Goal: Transaction & Acquisition: Purchase product/service

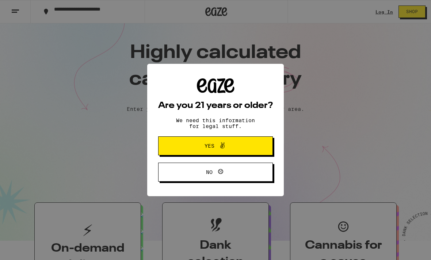
click at [176, 146] on button "Yes" at bounding box center [215, 146] width 115 height 19
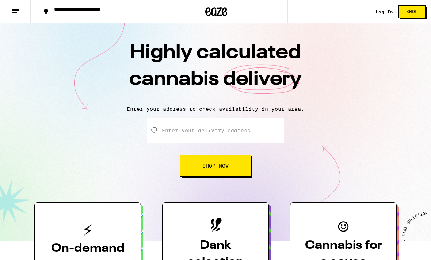
click at [392, 9] on link "Log In" at bounding box center [384, 11] width 18 height 5
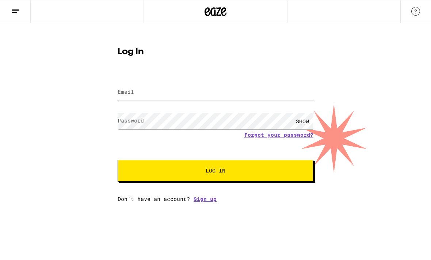
click at [270, 99] on input "Email" at bounding box center [216, 92] width 196 height 16
click at [381, 68] on div "Log In Email Email Password Password SHOW Forgot your password? Log In Don't ha…" at bounding box center [215, 112] width 431 height 179
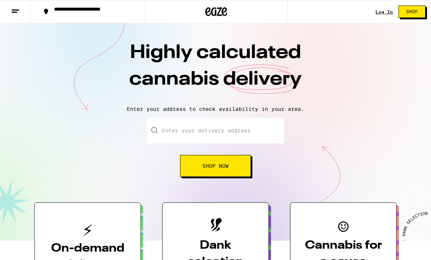
click at [262, 119] on input "Enter your delivery address" at bounding box center [215, 131] width 137 height 26
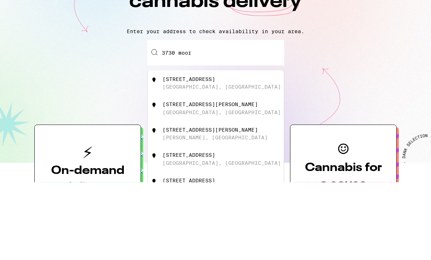
click at [234, 154] on div "[STREET_ADDRESS]" at bounding box center [227, 161] width 130 height 14
type input "[STREET_ADDRESS]"
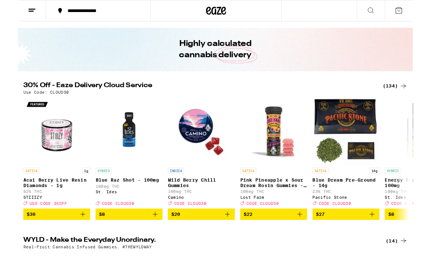
scroll to position [16, 0]
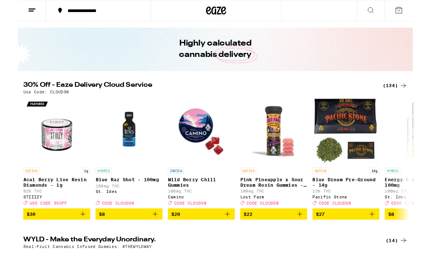
click at [410, 96] on div "(134)" at bounding box center [411, 93] width 27 height 9
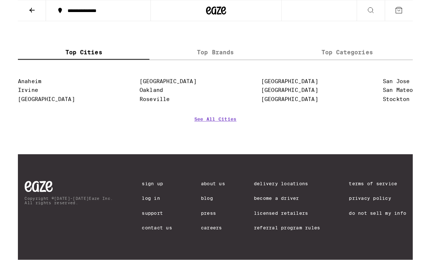
scroll to position [6288, 0]
